Goal: Obtain resource: Download file/media

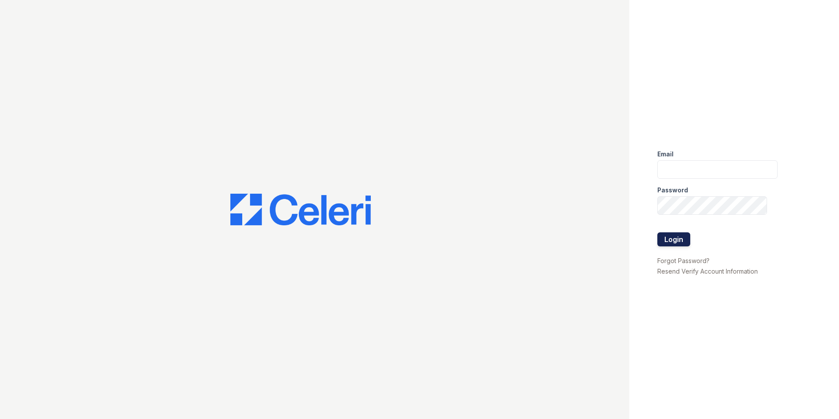
type input "rmills@rushmoremgmt.com"
click at [681, 238] on button "Login" at bounding box center [673, 239] width 33 height 14
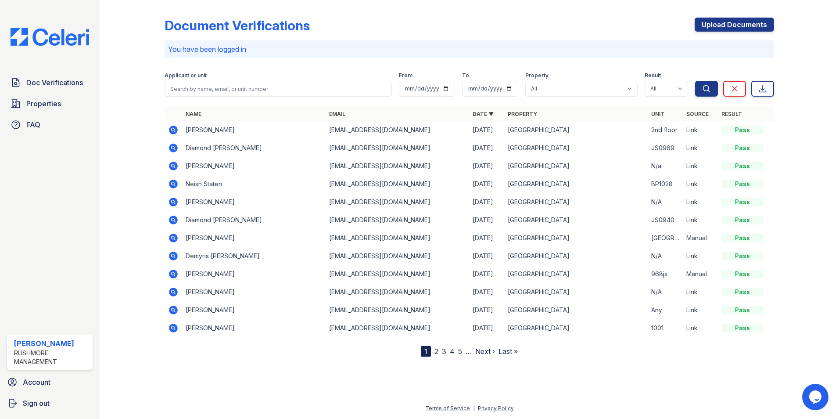
click at [174, 273] on icon at bounding box center [173, 274] width 11 height 11
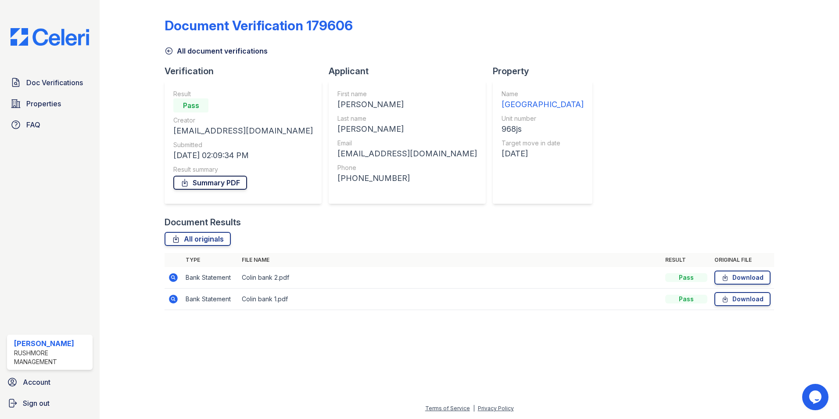
click at [235, 184] on link "Summary PDF" at bounding box center [210, 183] width 74 height 14
click at [353, 337] on div at bounding box center [469, 368] width 711 height 70
drag, startPoint x: 591, startPoint y: 35, endPoint x: 555, endPoint y: 20, distance: 38.9
click at [591, 34] on div "Document Verification 179606" at bounding box center [469, 29] width 609 height 23
